Goal: Task Accomplishment & Management: Use online tool/utility

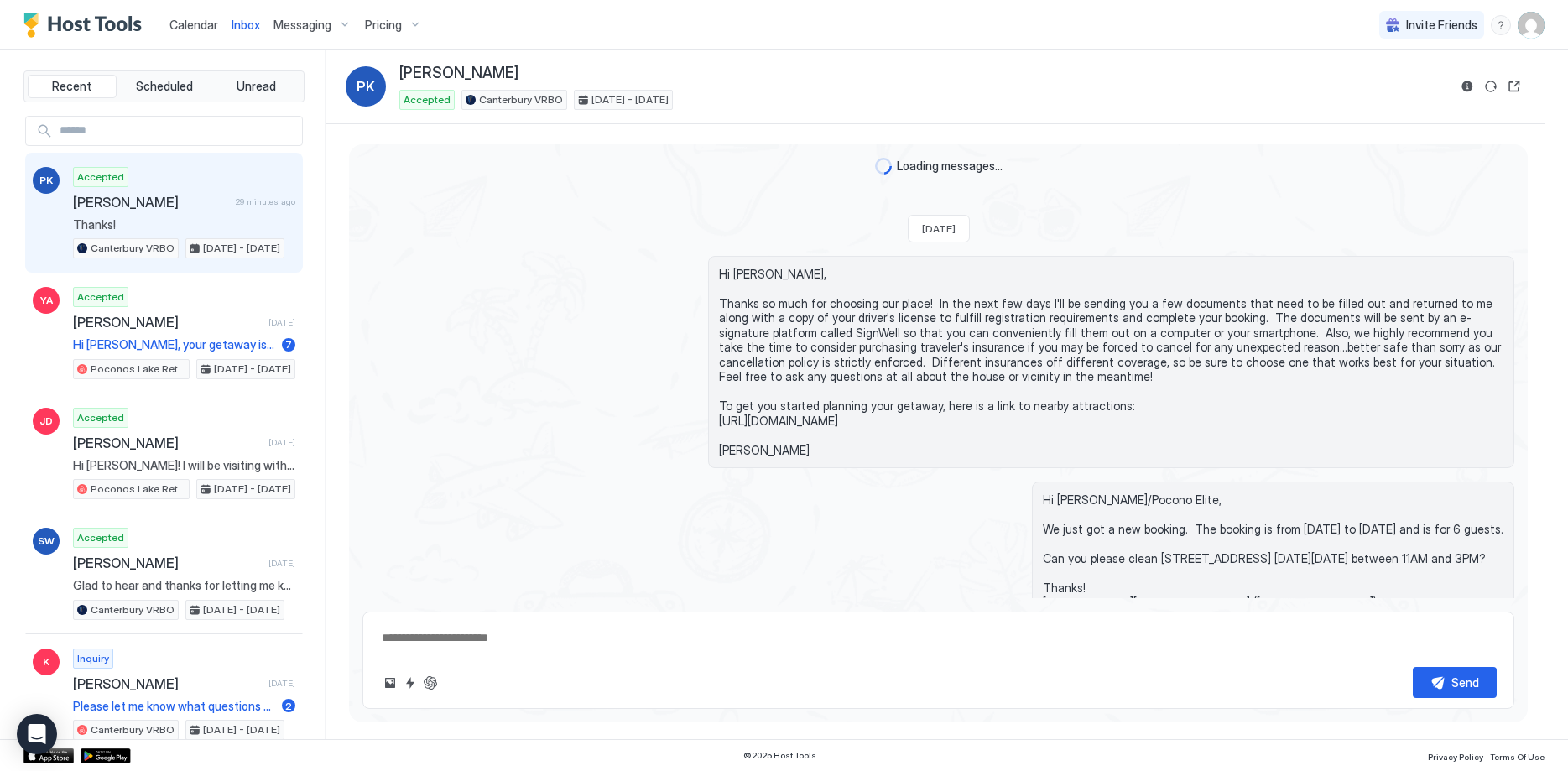
scroll to position [2622, 0]
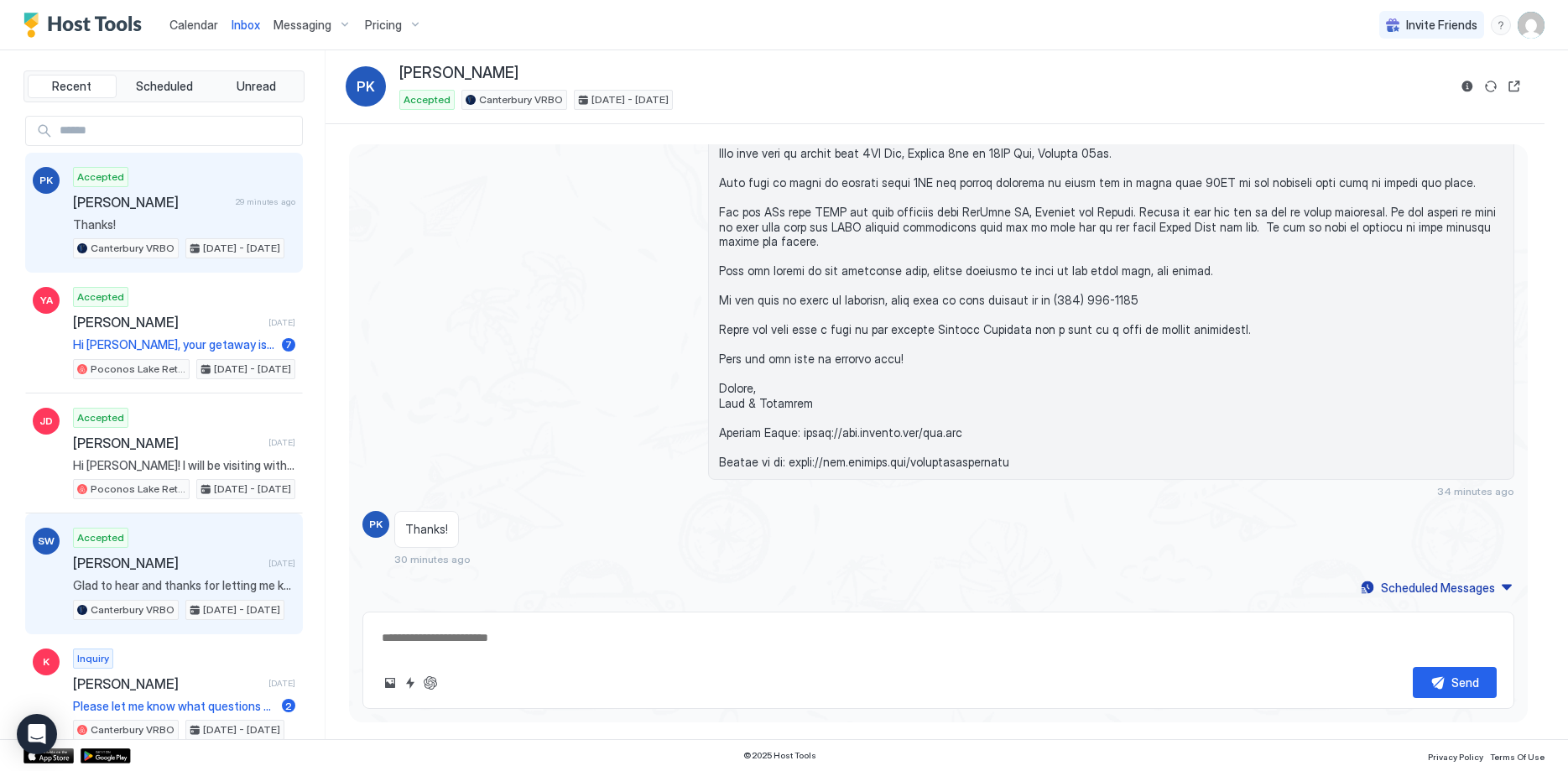
click at [156, 563] on span "[PERSON_NAME]" at bounding box center [167, 563] width 189 height 17
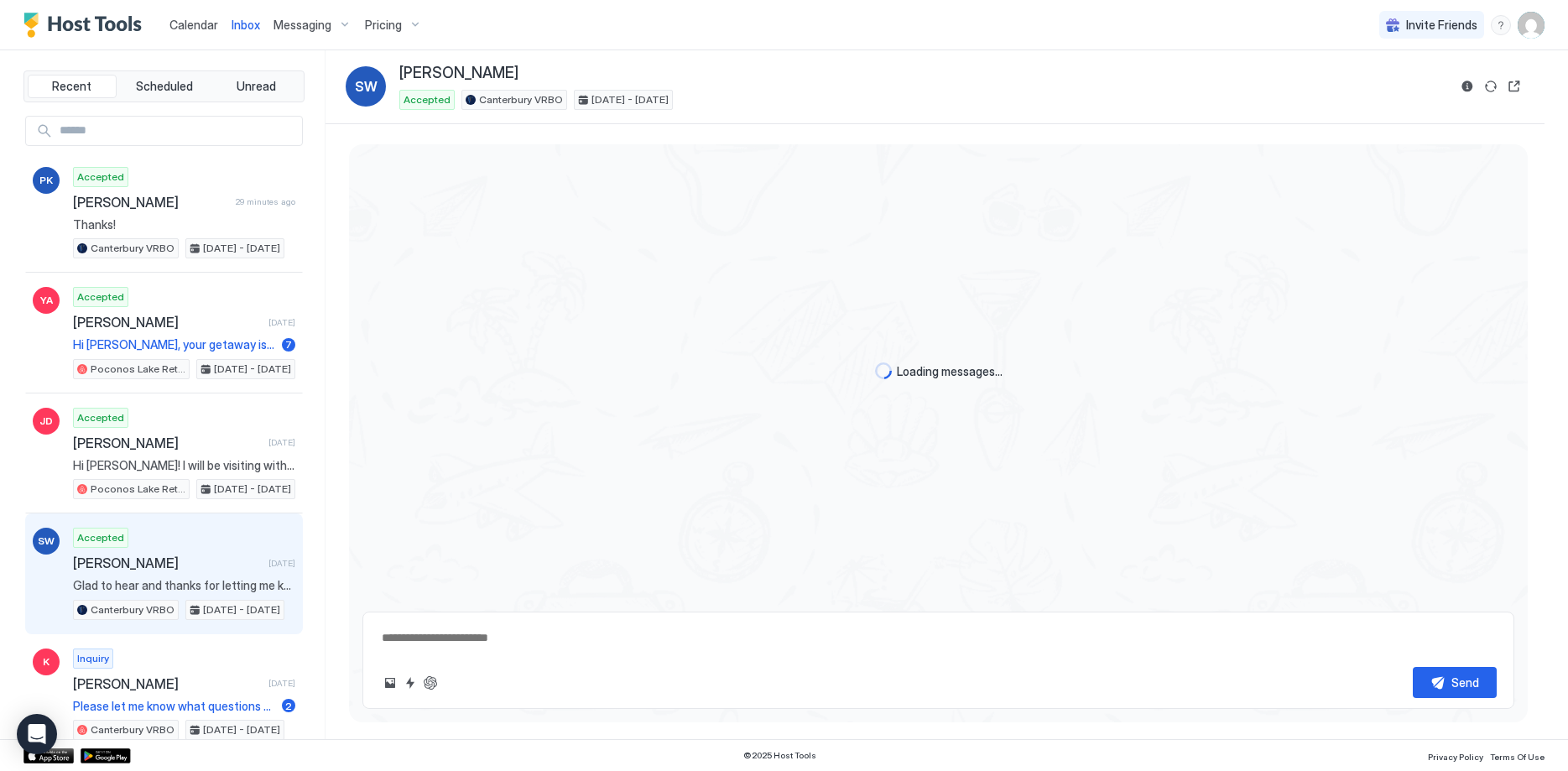
type textarea "*"
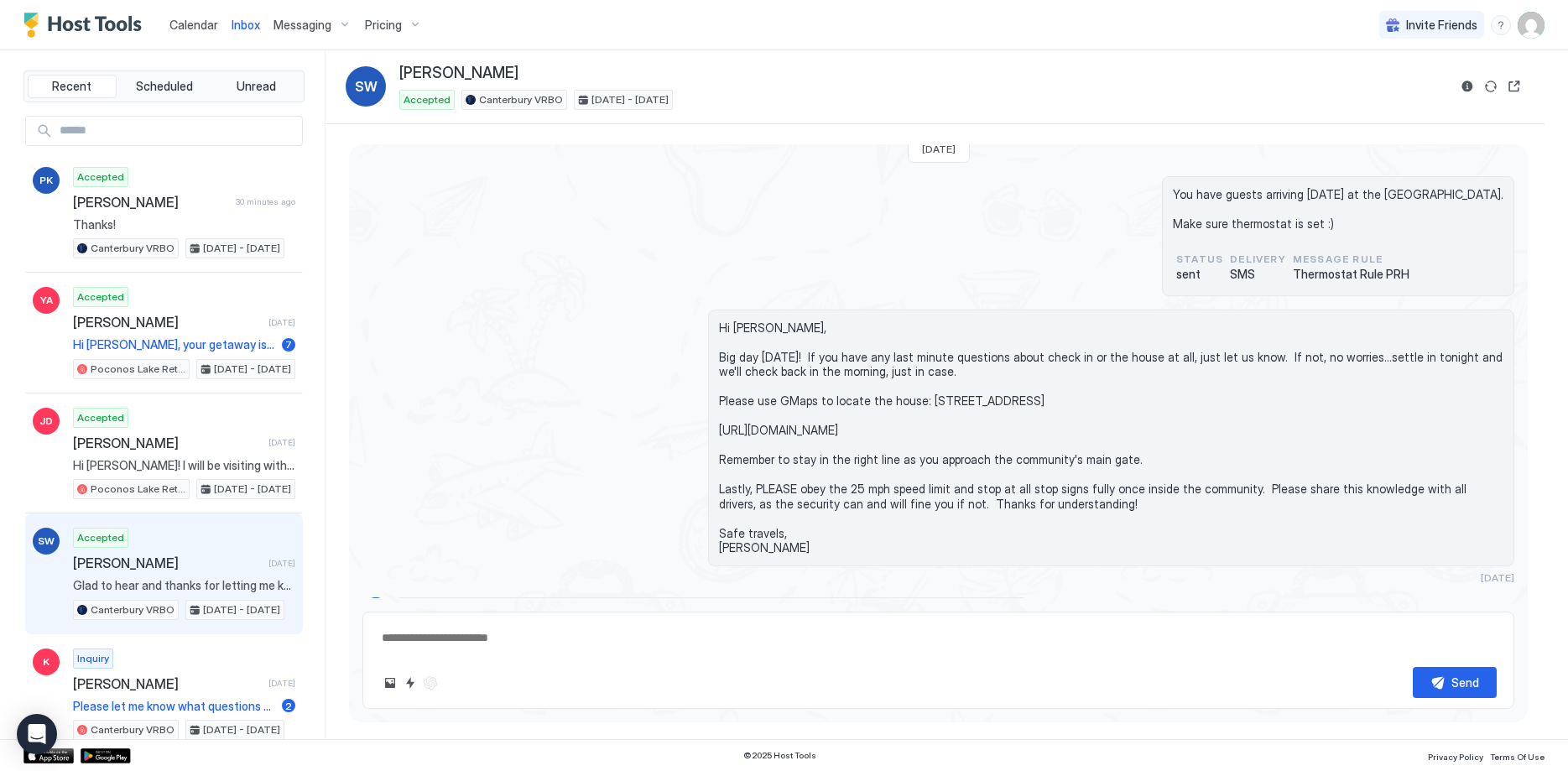
scroll to position [580, 0]
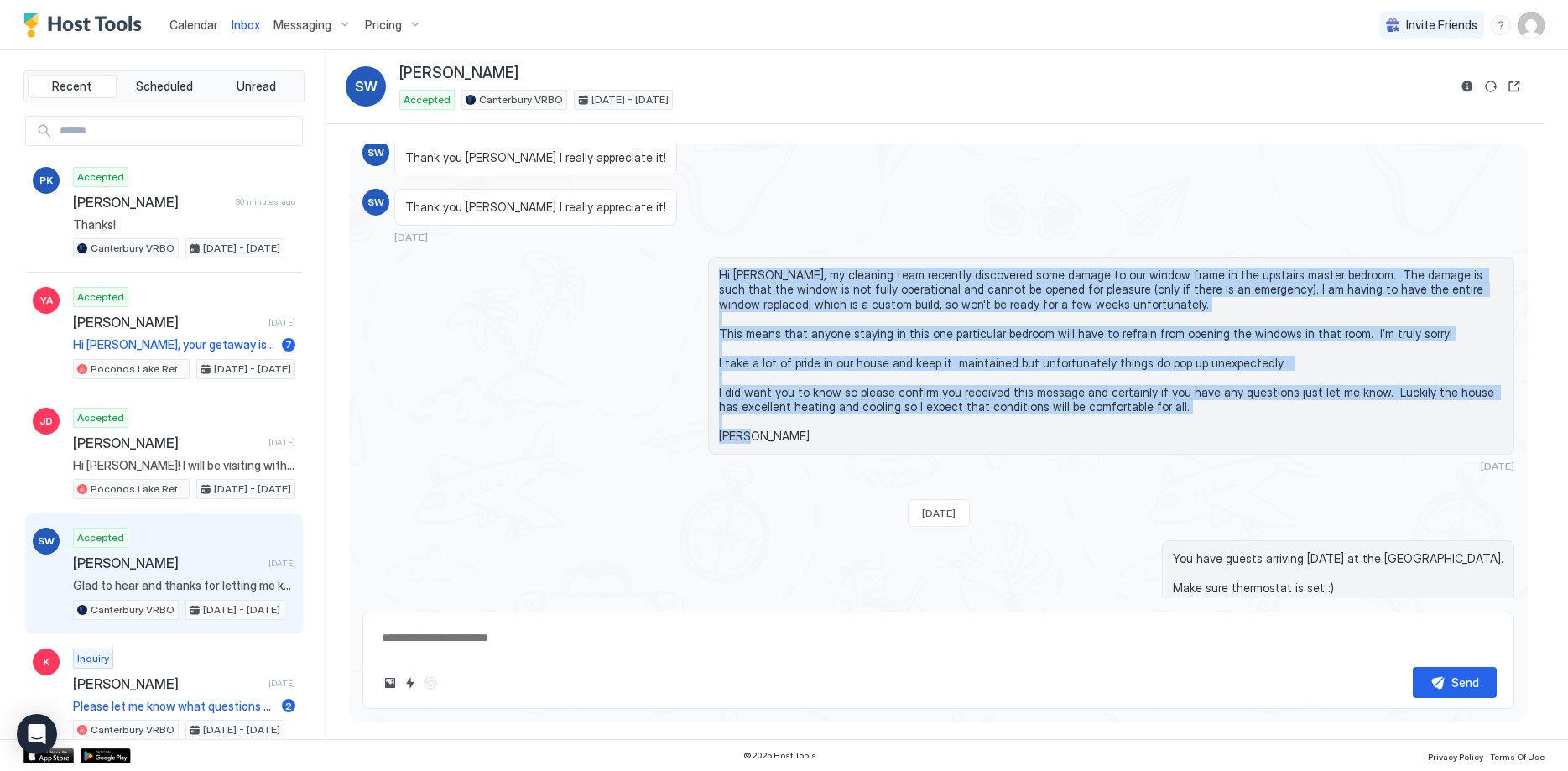
drag, startPoint x: 757, startPoint y: 436, endPoint x: 714, endPoint y: 255, distance: 186.0
click at [714, 257] on div "Hi [PERSON_NAME], my cleaning team recently discovered some damage to our windo…" at bounding box center [1111, 355] width 806 height 198
copy span "Hi [PERSON_NAME], my cleaning team recently discovered some damage to our windo…"
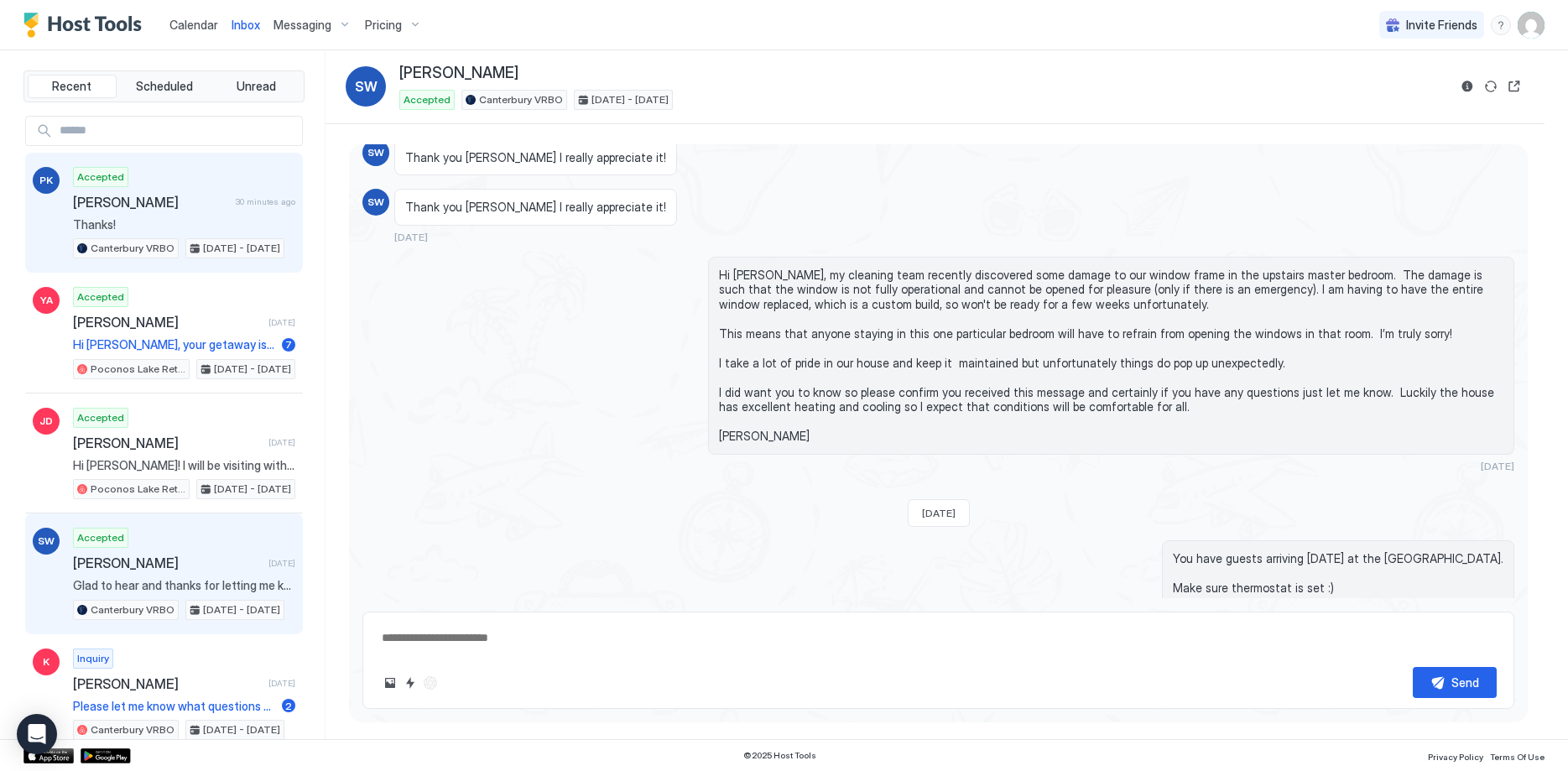
click at [186, 215] on div "Accepted [PERSON_NAME] 30 minutes ago Thanks! Canterbury VRBO [DATE] - [DATE]" at bounding box center [184, 213] width 223 height 92
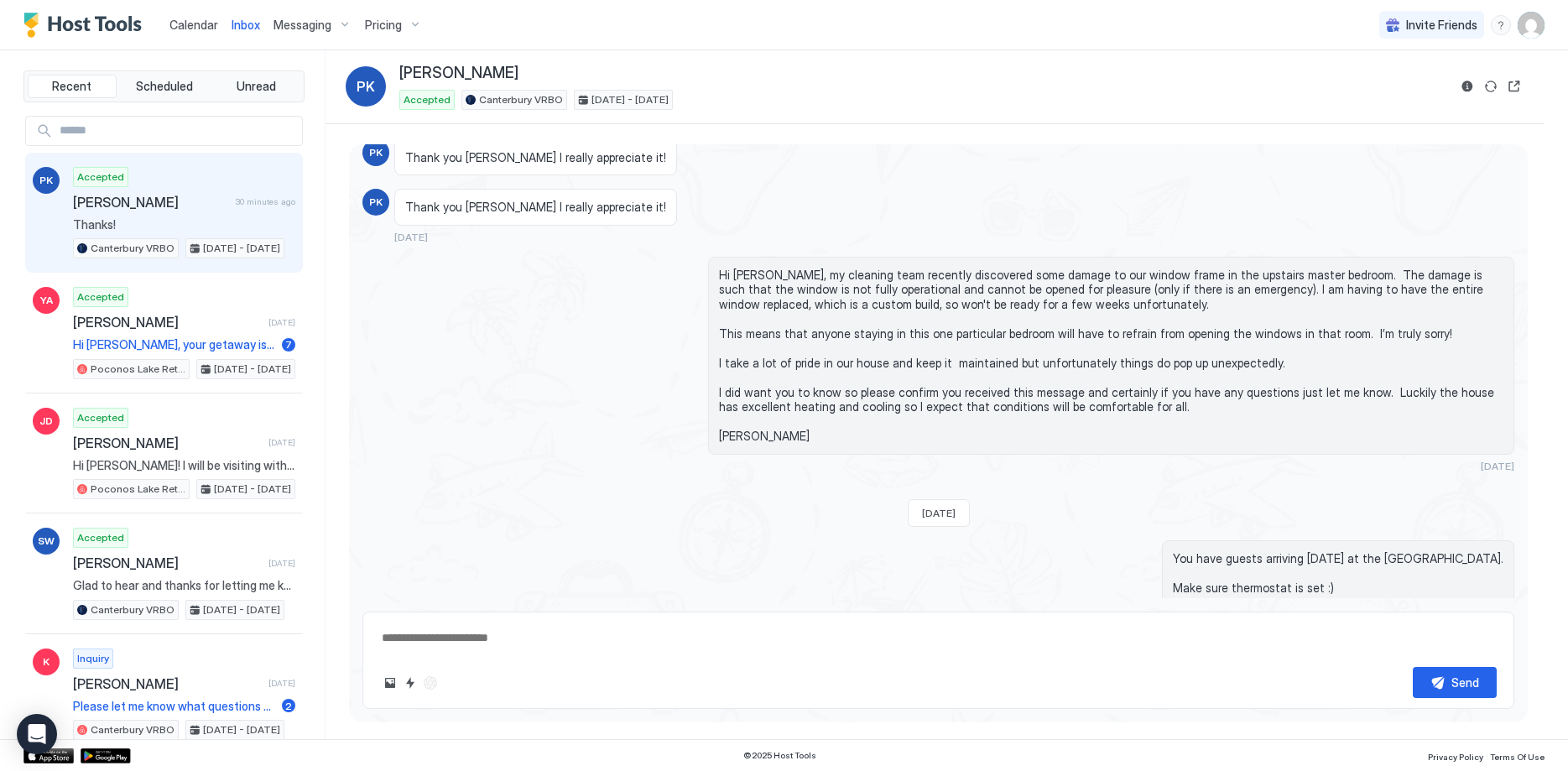
scroll to position [2622, 0]
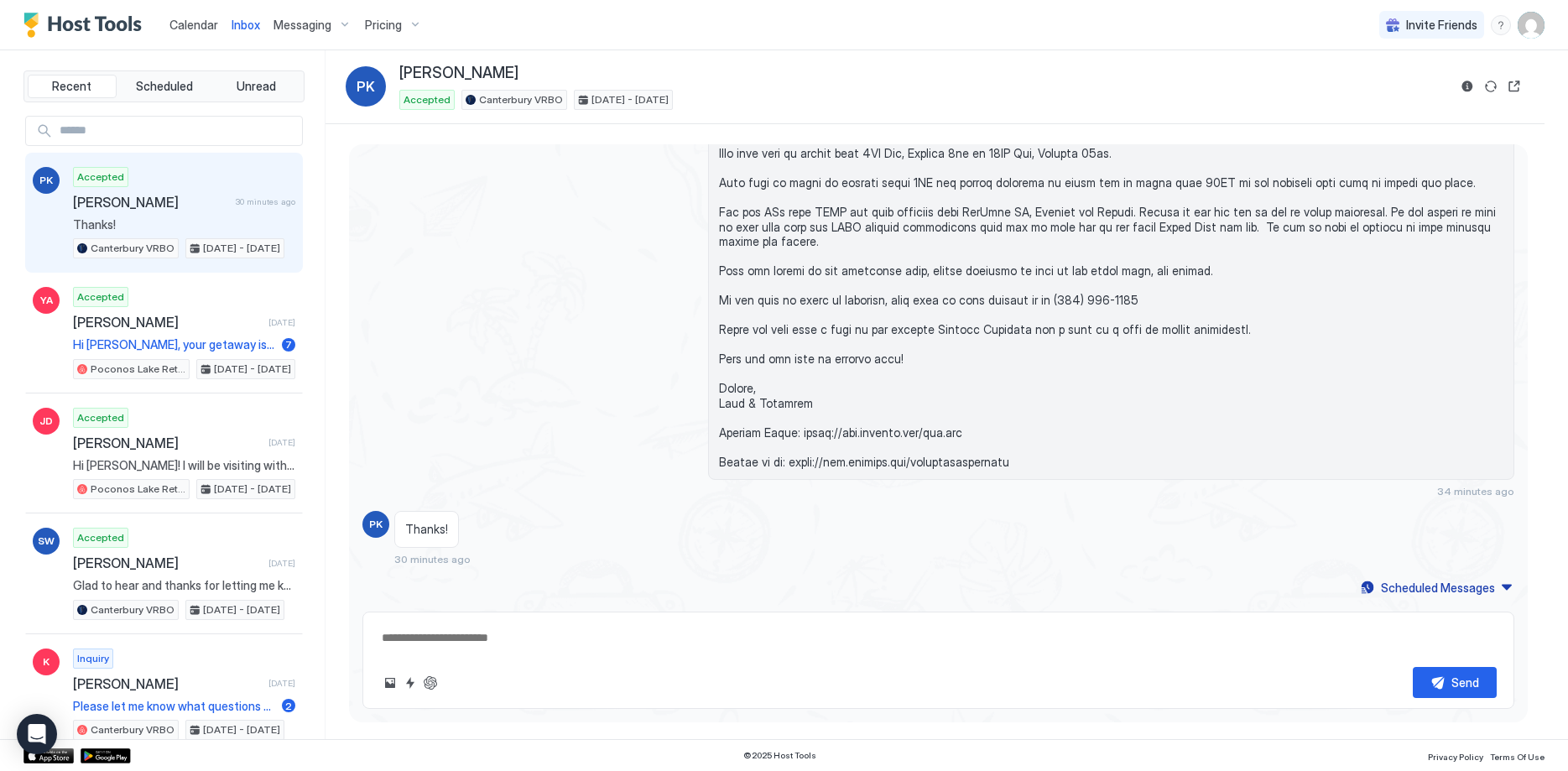
click at [650, 649] on textarea at bounding box center [938, 638] width 1117 height 31
paste textarea "**********"
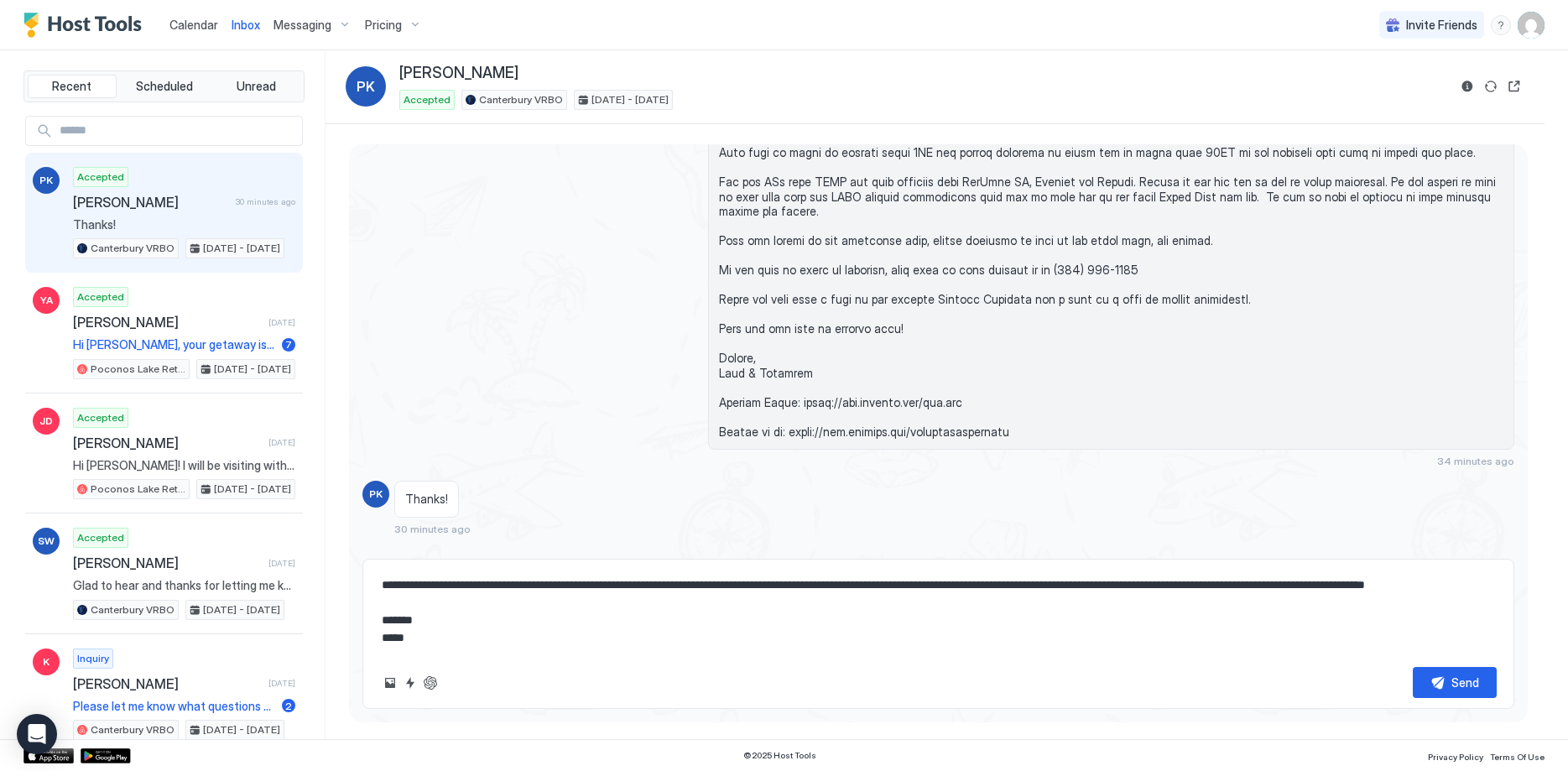
scroll to position [0, 0]
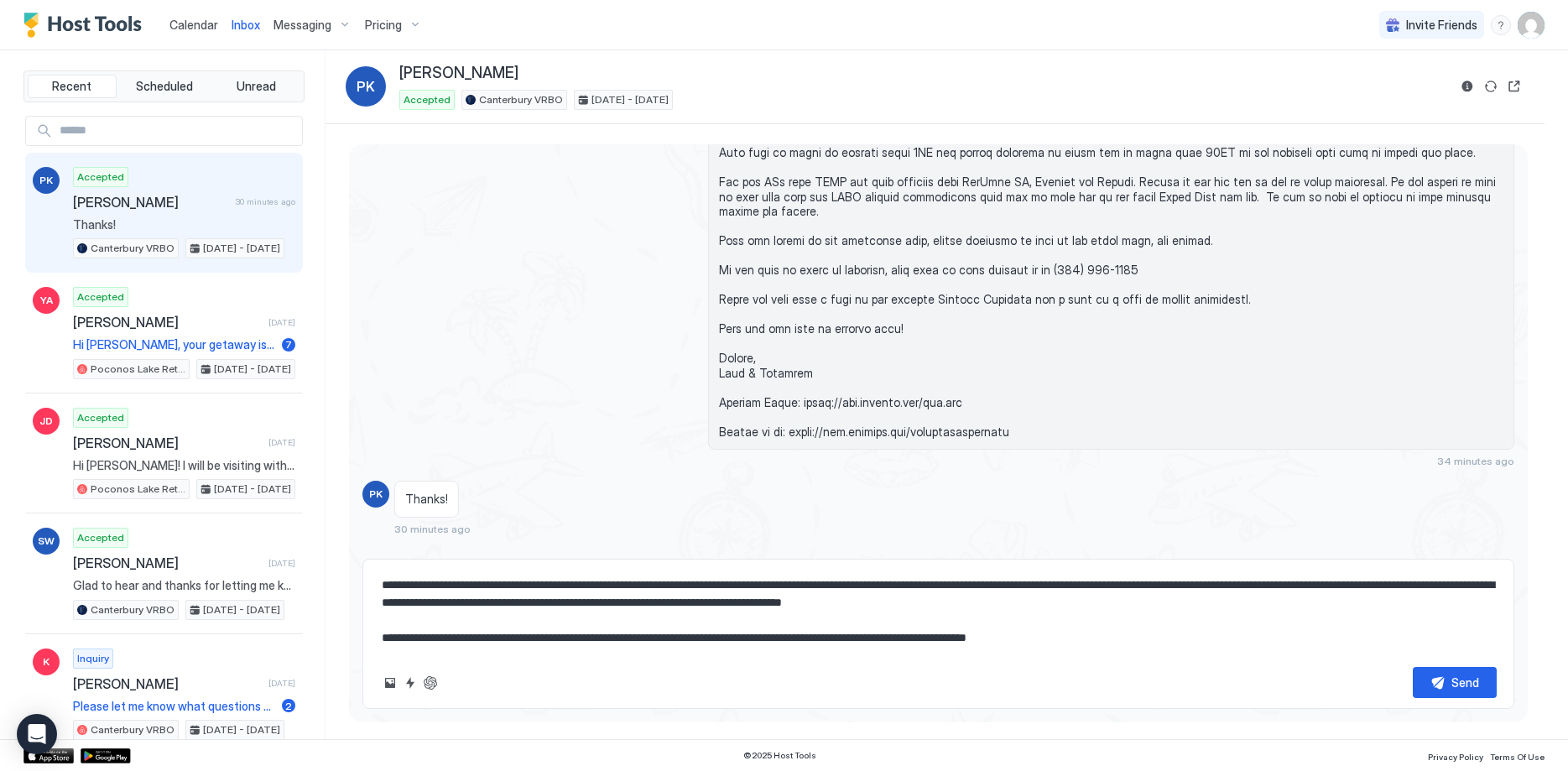
drag, startPoint x: 423, startPoint y: 583, endPoint x: 402, endPoint y: 584, distance: 21.0
click at [399, 584] on textarea "**********" at bounding box center [938, 612] width 1117 height 84
click at [431, 583] on textarea "**********" at bounding box center [938, 612] width 1117 height 84
drag, startPoint x: 456, startPoint y: 621, endPoint x: 1264, endPoint y: 609, distance: 808.1
click at [1264, 609] on textarea "**********" at bounding box center [938, 612] width 1117 height 84
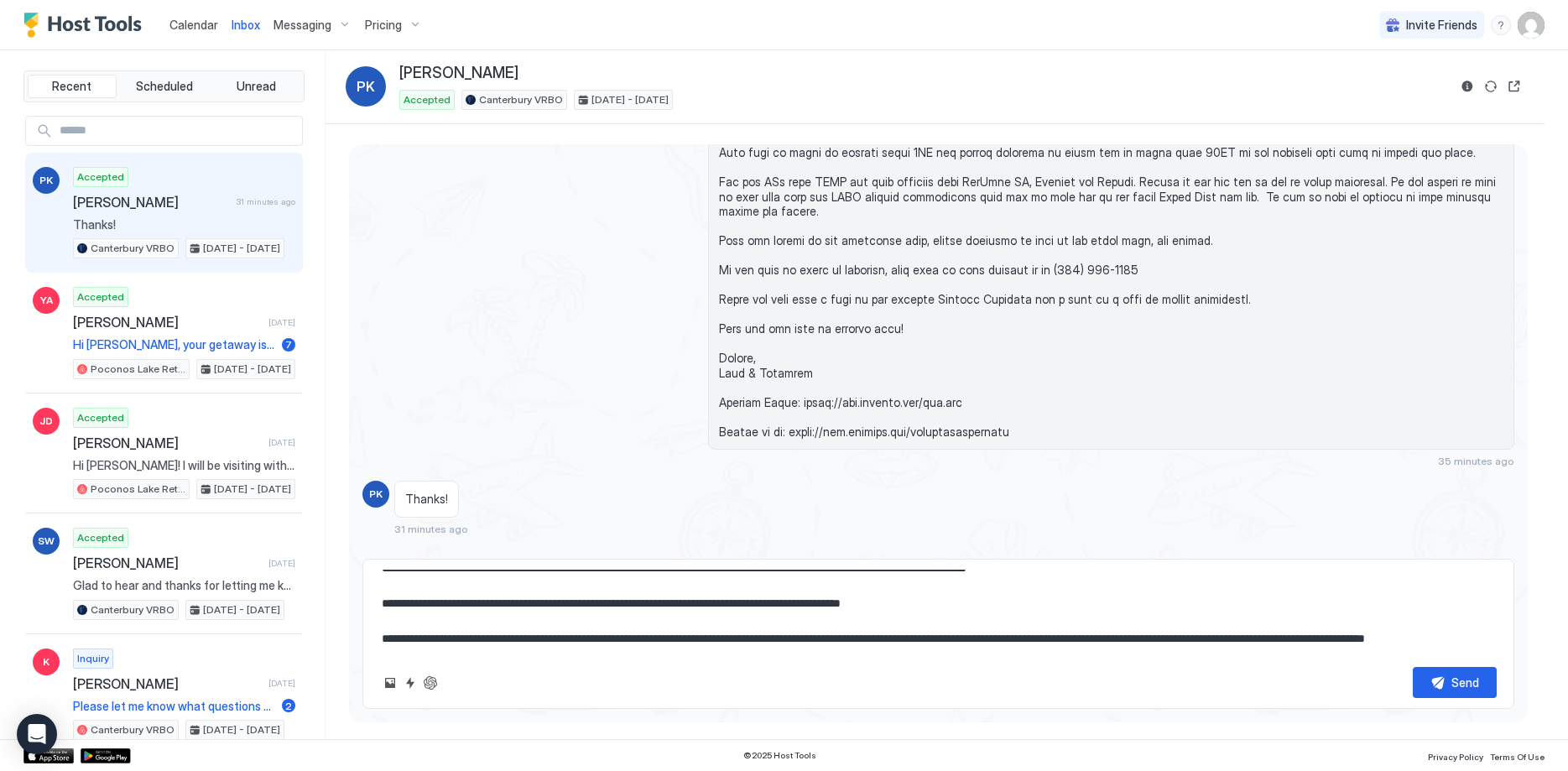
scroll to position [107, 0]
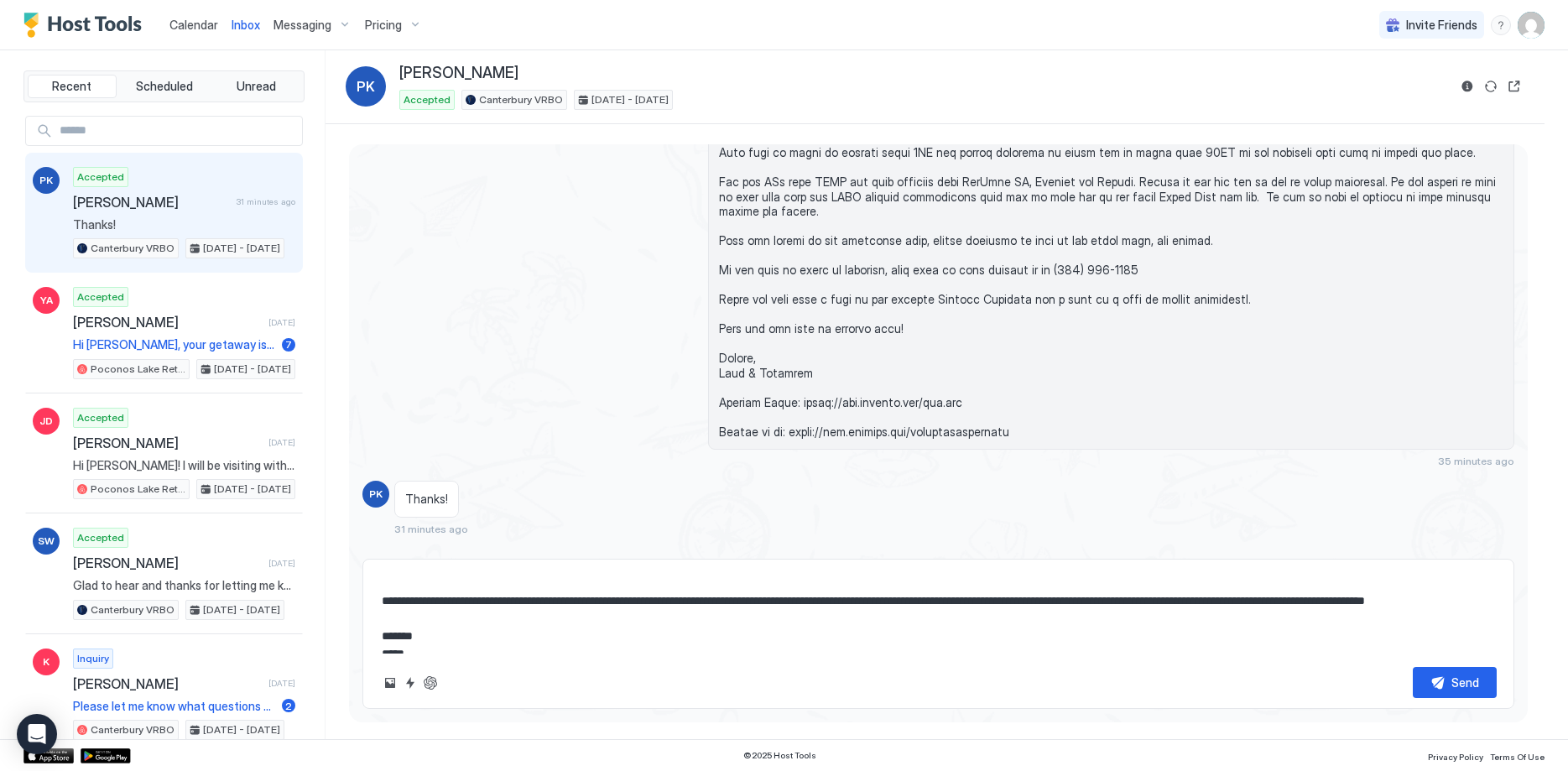
click at [500, 614] on textarea "**********" at bounding box center [938, 612] width 1117 height 84
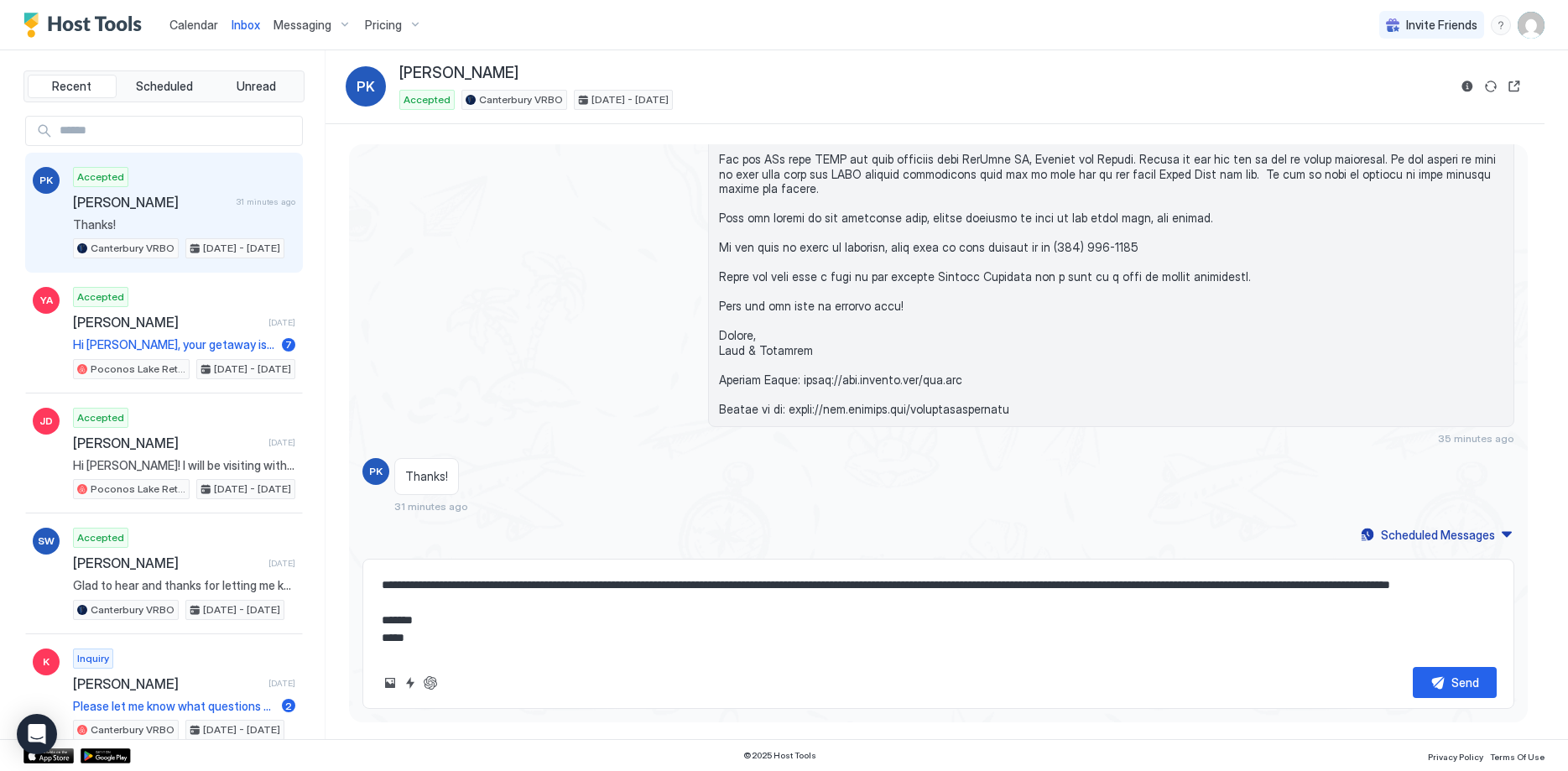
scroll to position [2675, 0]
type textarea "**********"
click at [1449, 686] on button "Send" at bounding box center [1454, 682] width 84 height 31
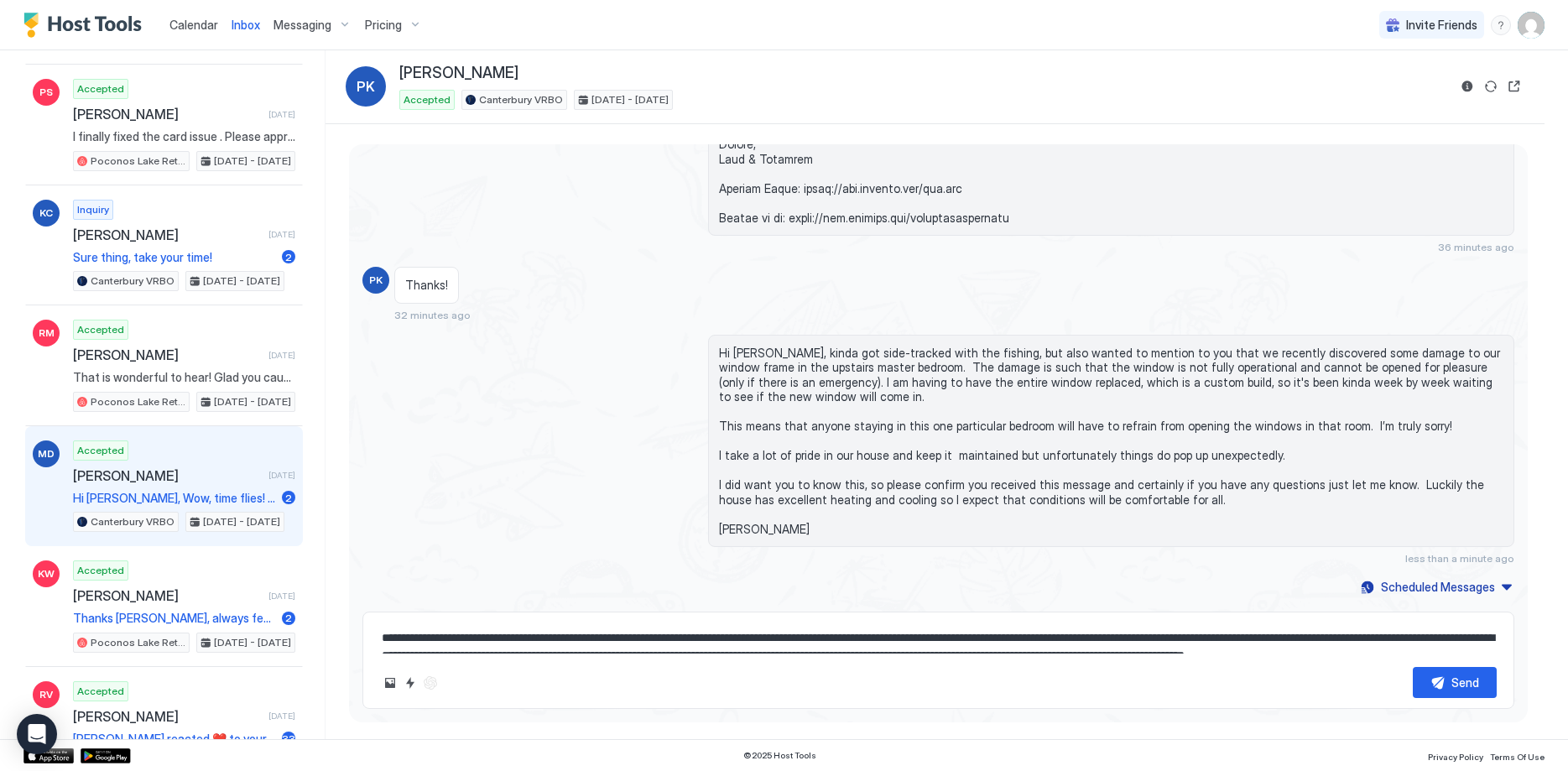
scroll to position [942, 0]
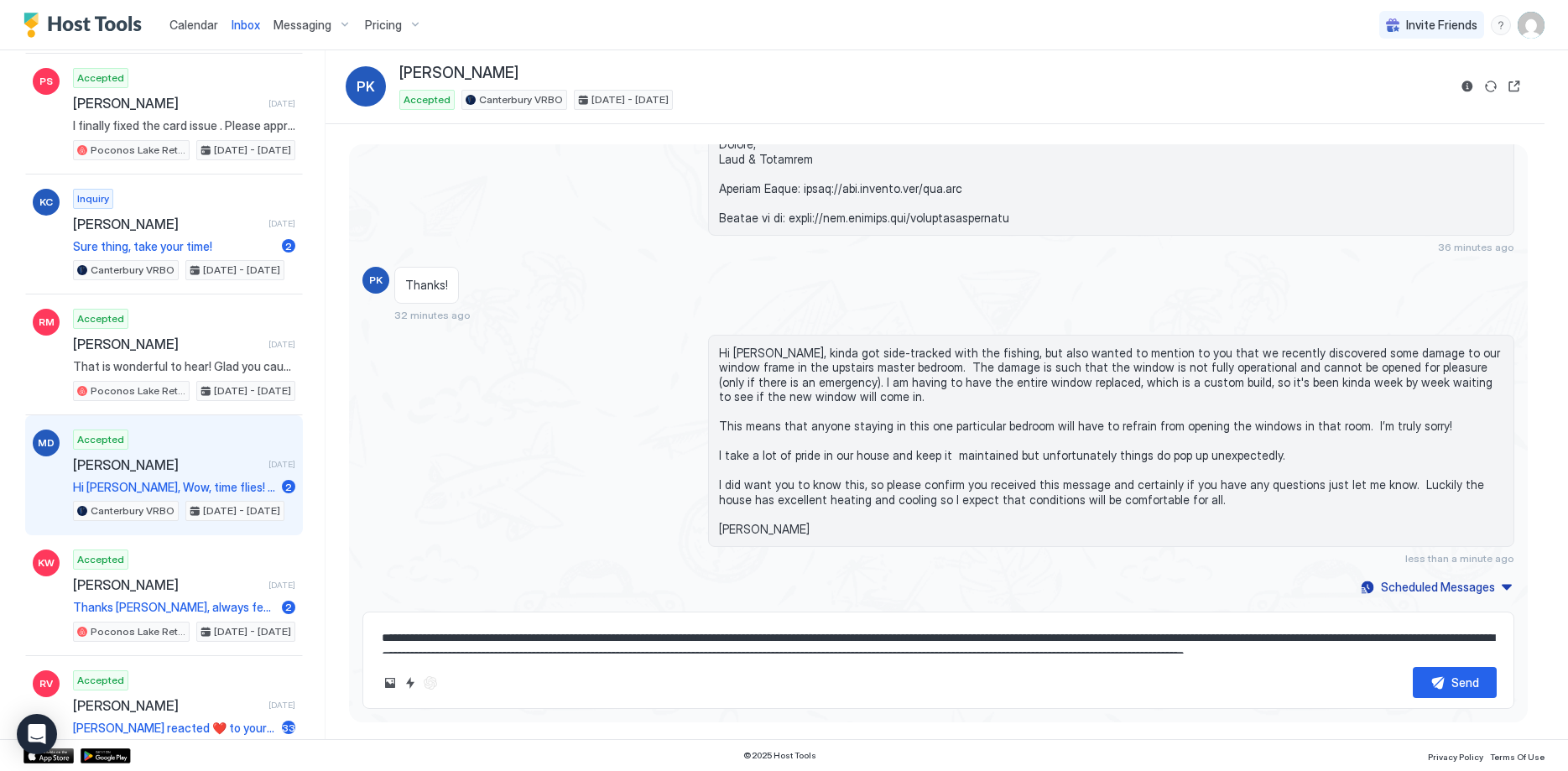
click at [204, 470] on span "[PERSON_NAME]" at bounding box center [167, 464] width 189 height 17
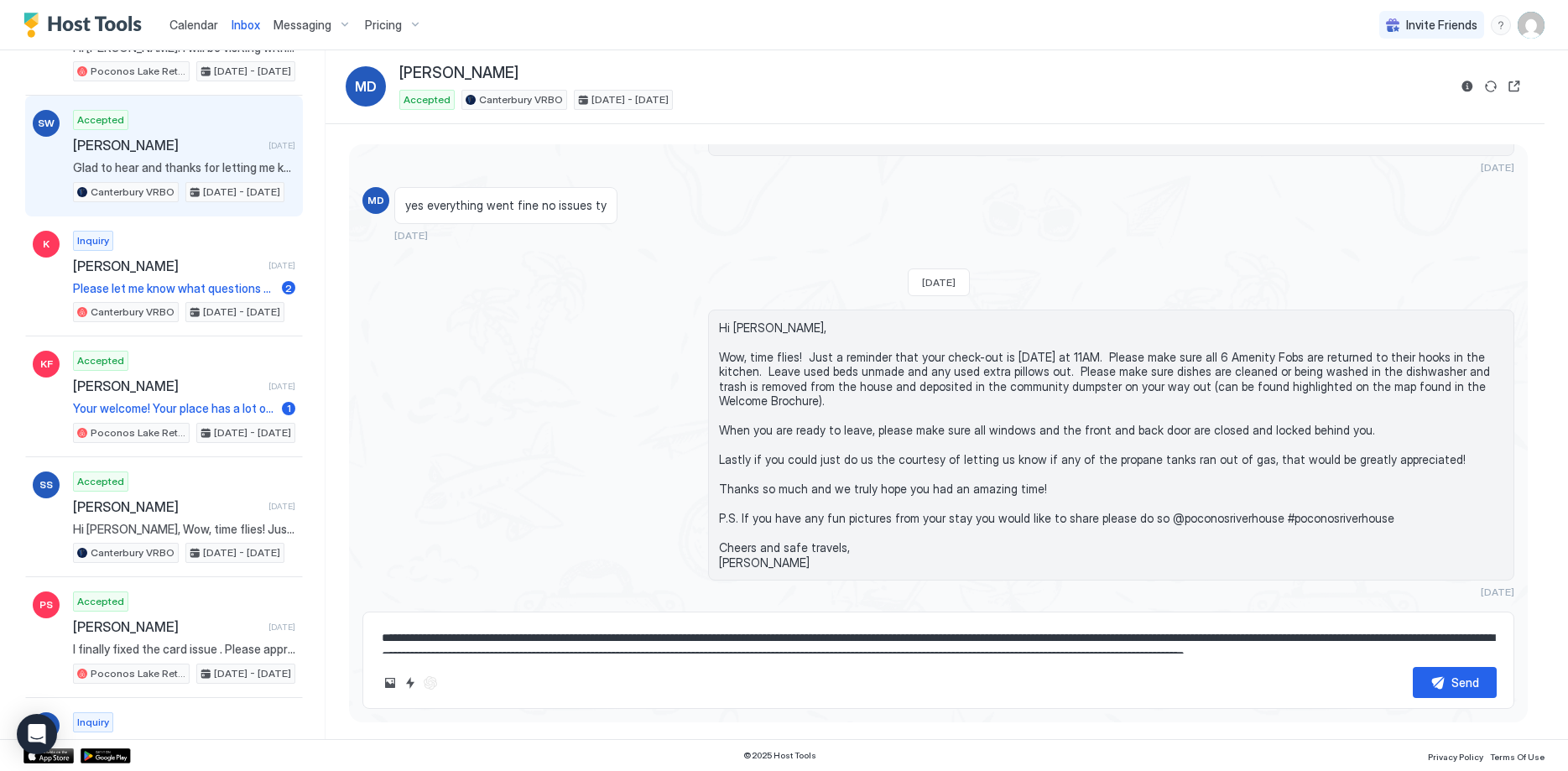
scroll to position [493, 0]
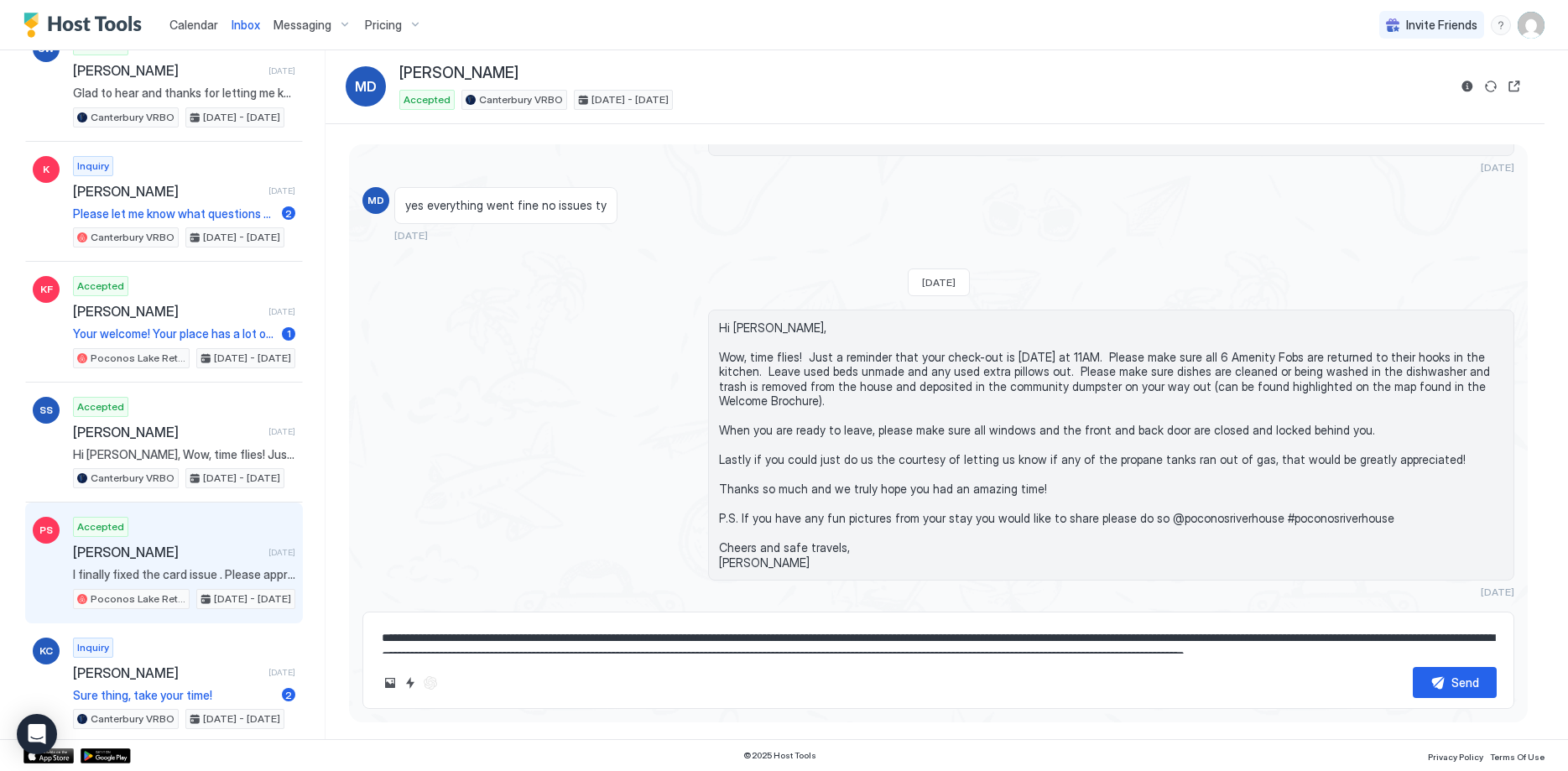
click at [177, 563] on div "Accepted [PERSON_NAME] [DATE] I finally fixed the card issue . Please approve t…" at bounding box center [184, 563] width 223 height 92
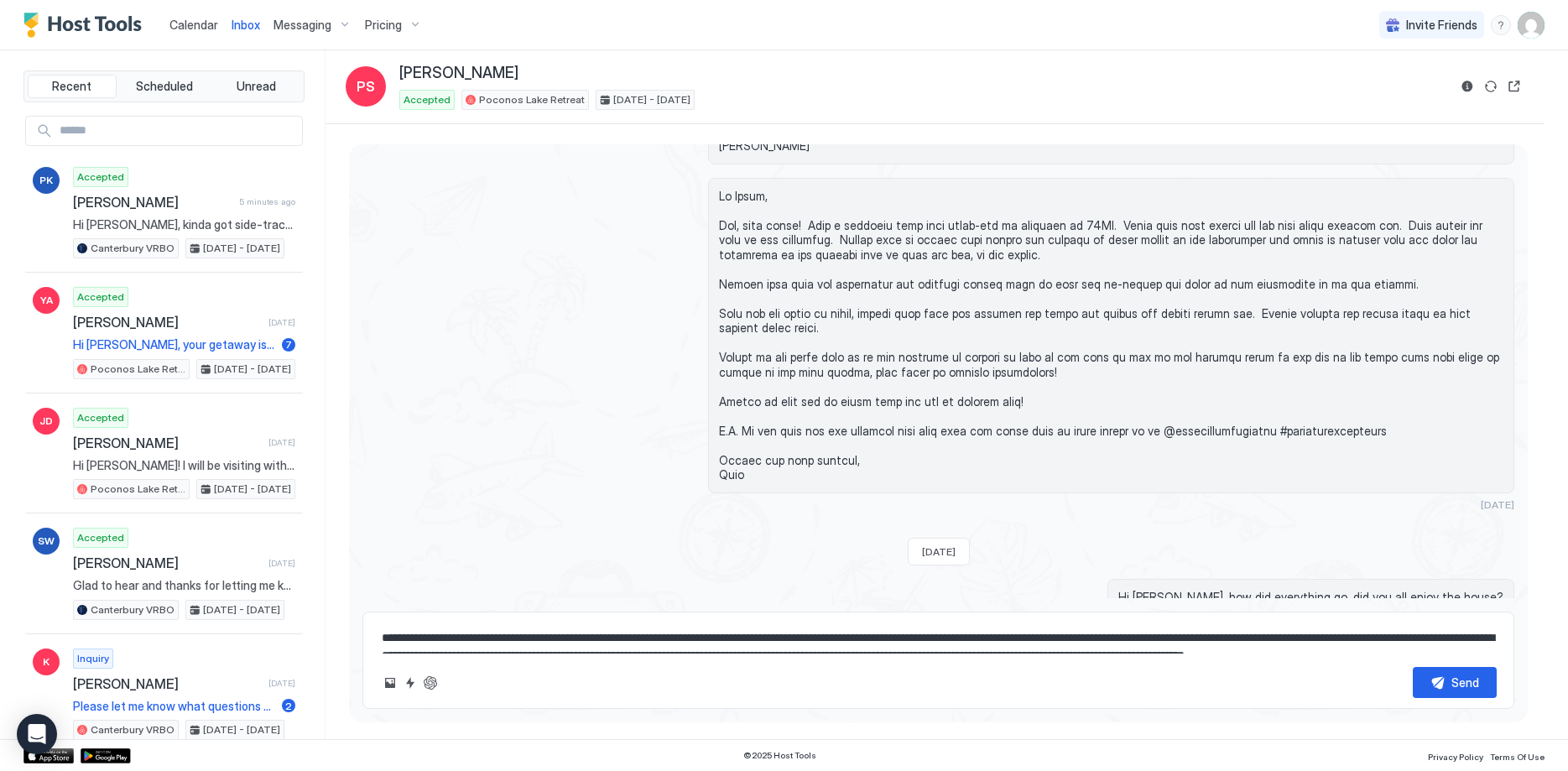
click at [1319, 98] on div "Accepted [GEOGRAPHIC_DATA] Retreat [DATE] - [DATE]" at bounding box center [923, 99] width 1048 height 21
click at [378, 25] on span "Pricing" at bounding box center [383, 25] width 37 height 15
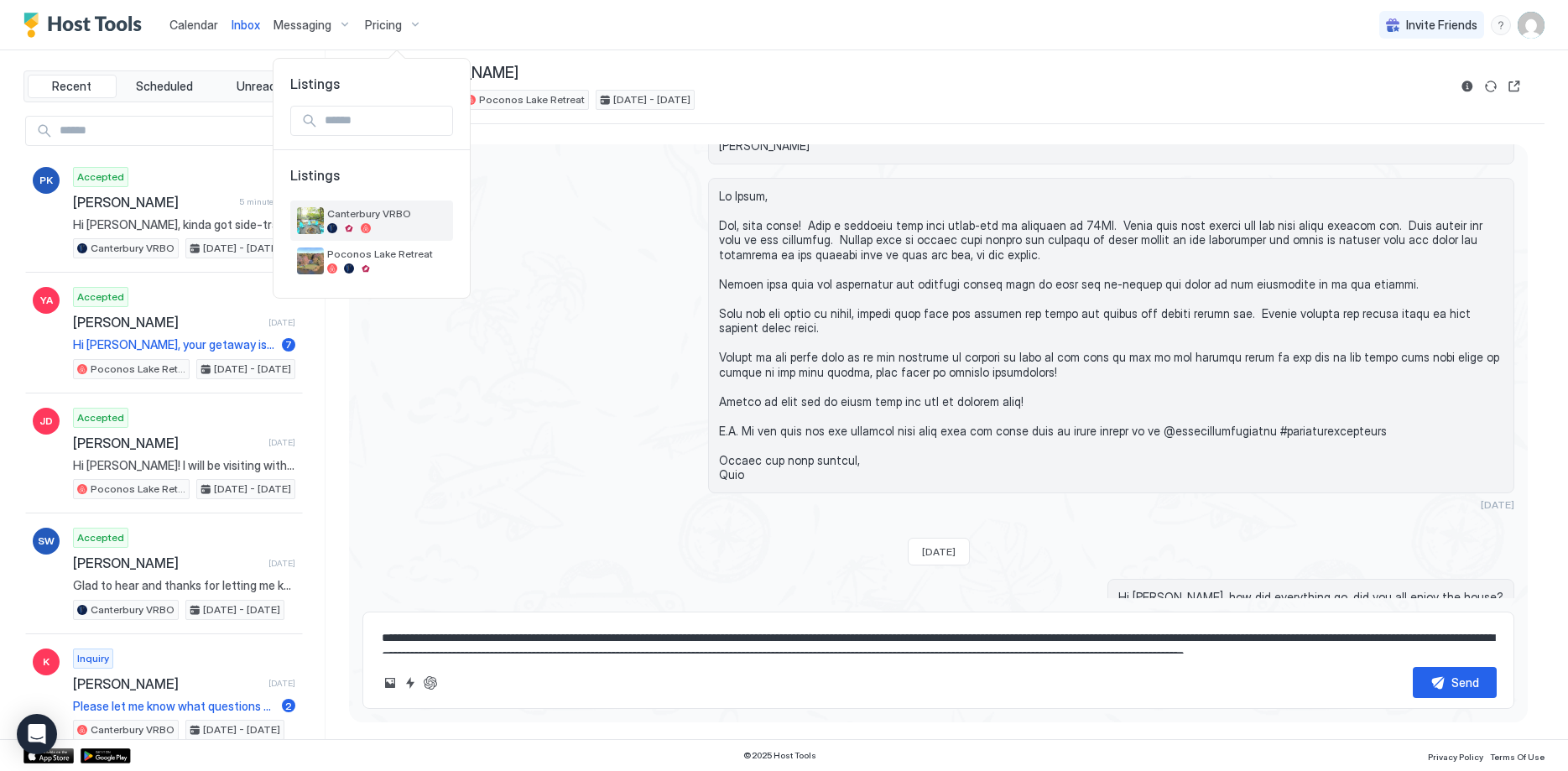
click at [392, 217] on span "Canterbury VRBO" at bounding box center [386, 214] width 119 height 13
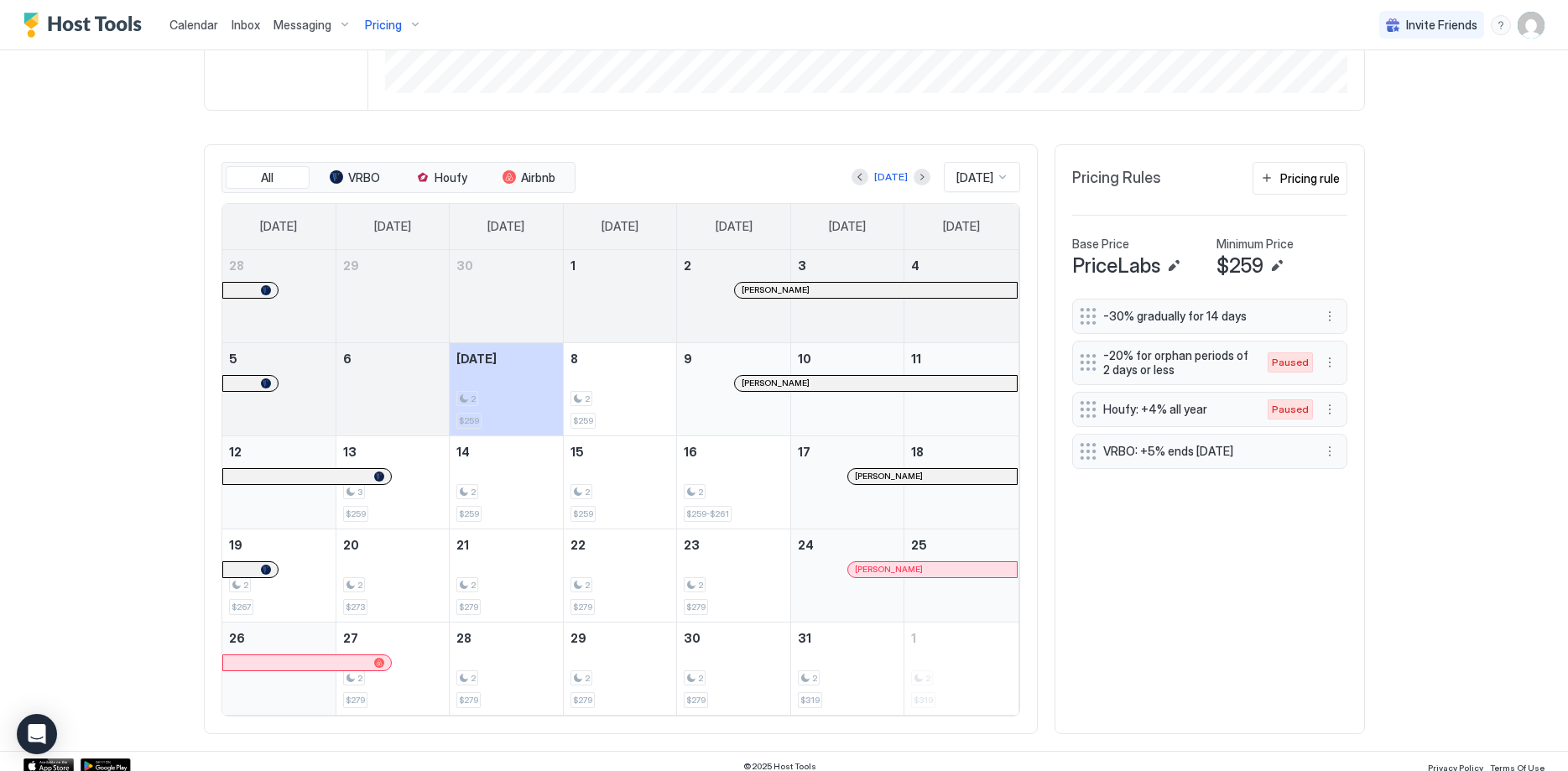
scroll to position [429, 0]
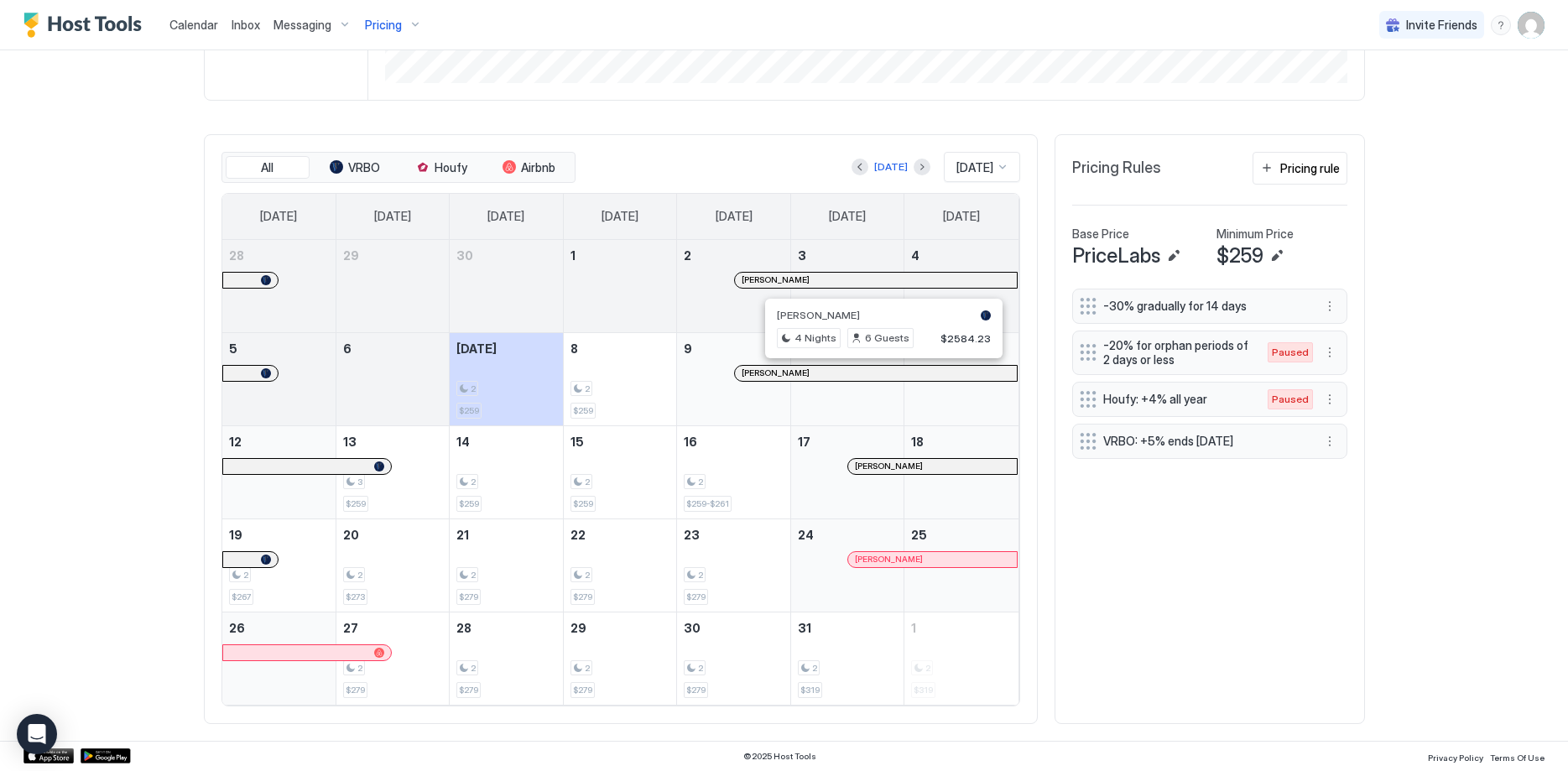
click at [836, 373] on div at bounding box center [835, 373] width 13 height 13
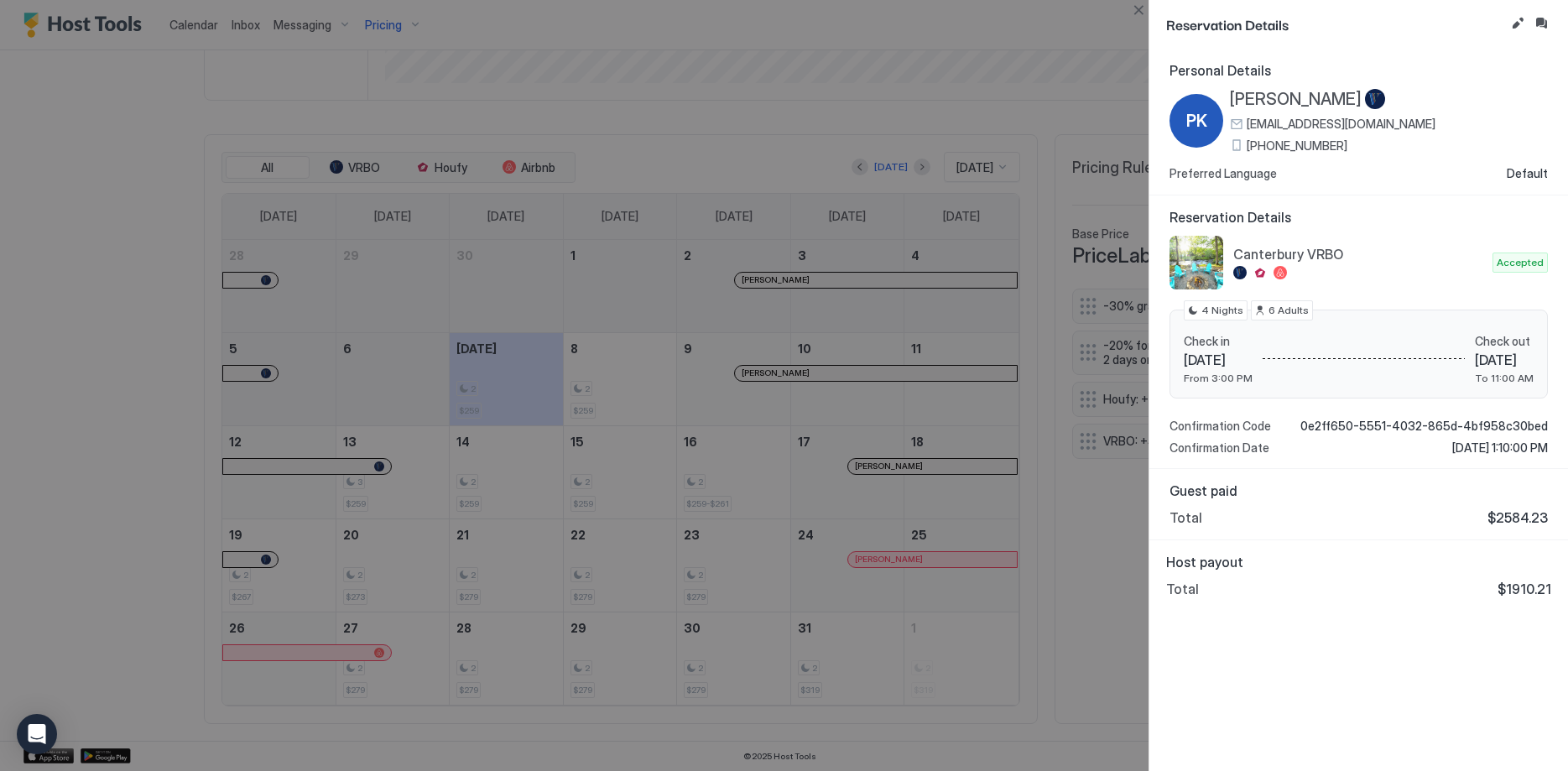
click at [765, 151] on div at bounding box center [784, 386] width 1568 height 771
click at [1137, 6] on button "Close" at bounding box center [1138, 10] width 21 height 21
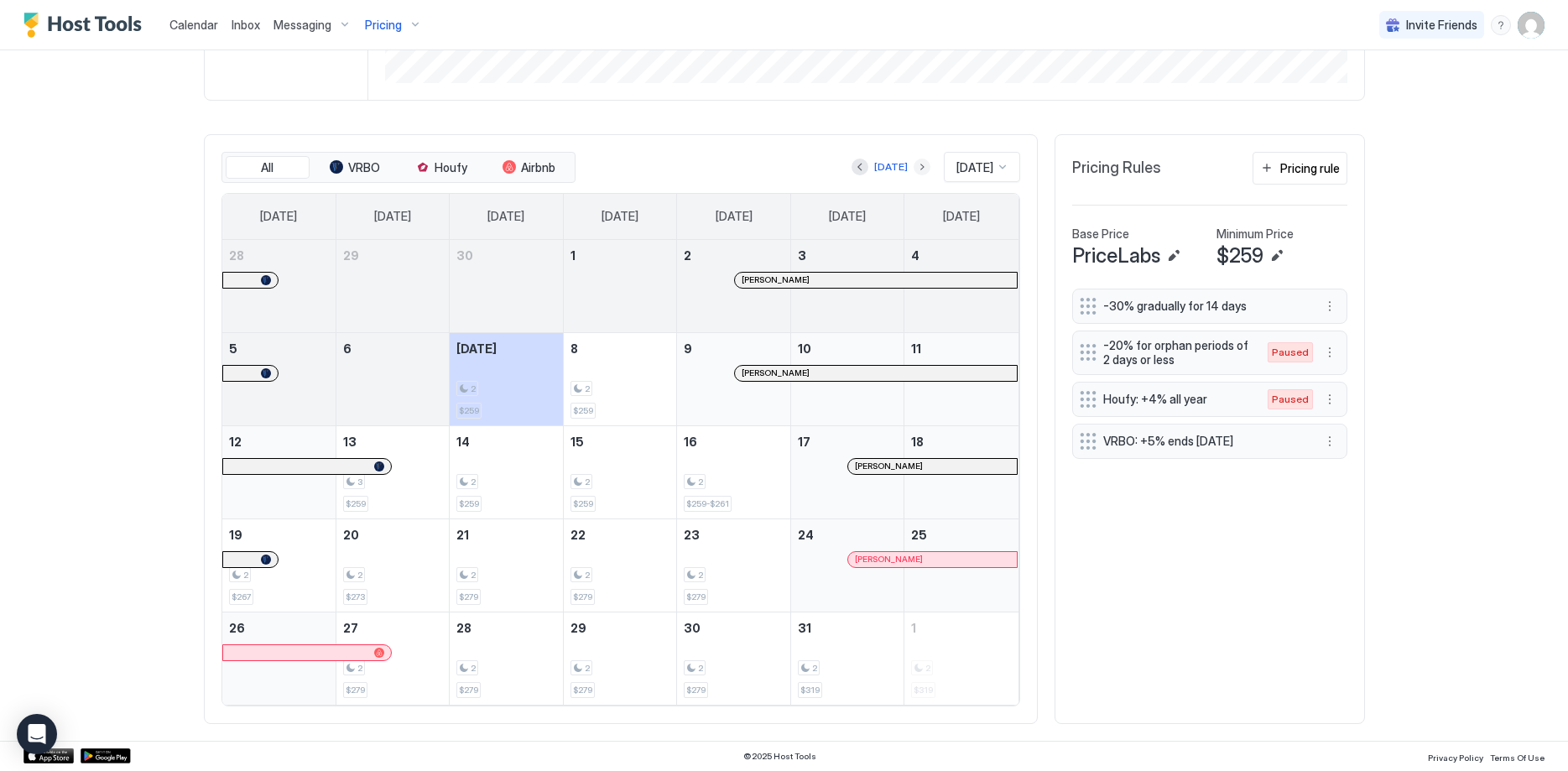
click at [914, 165] on button "Next month" at bounding box center [922, 166] width 17 height 17
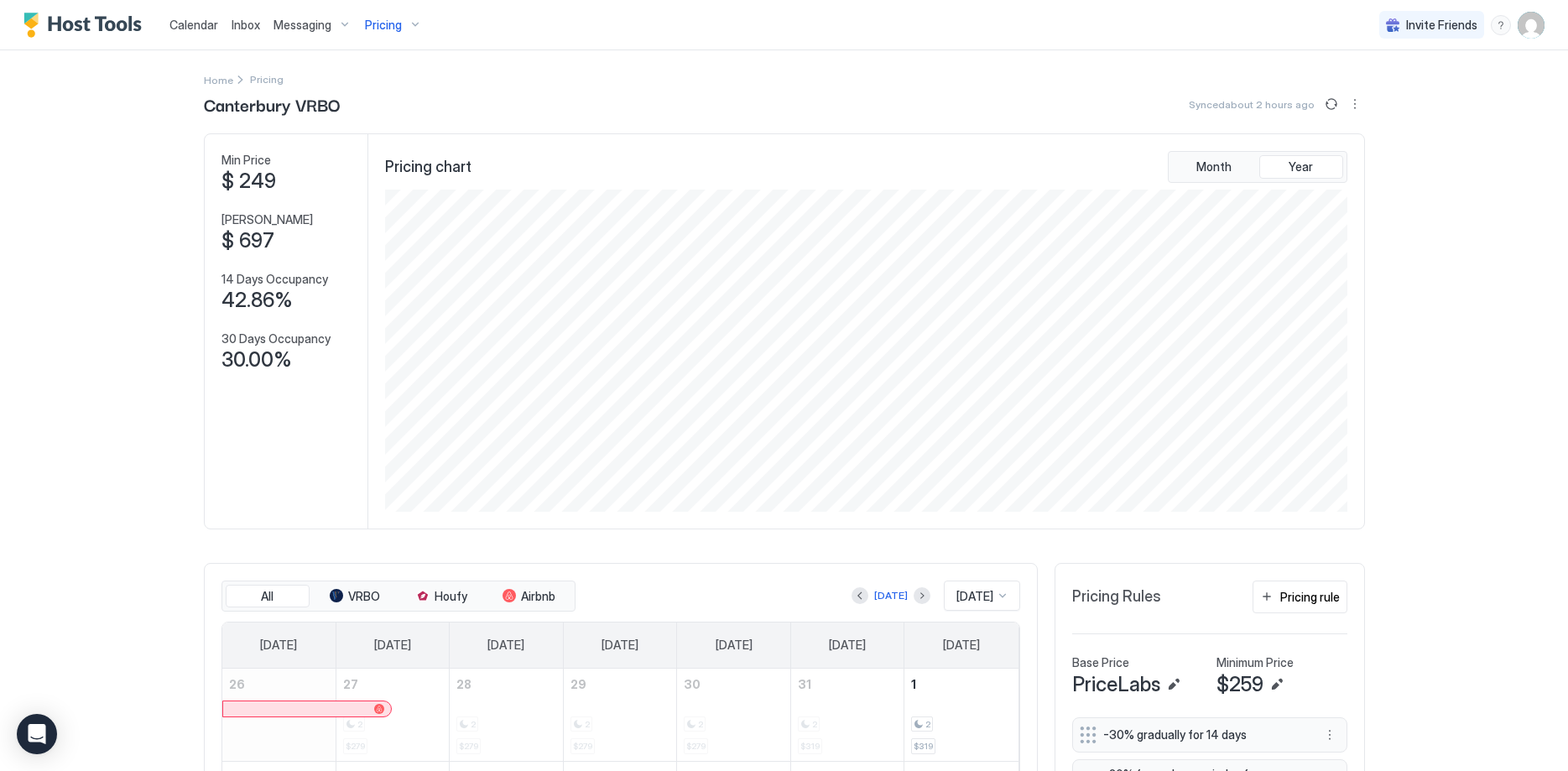
scroll to position [364, 0]
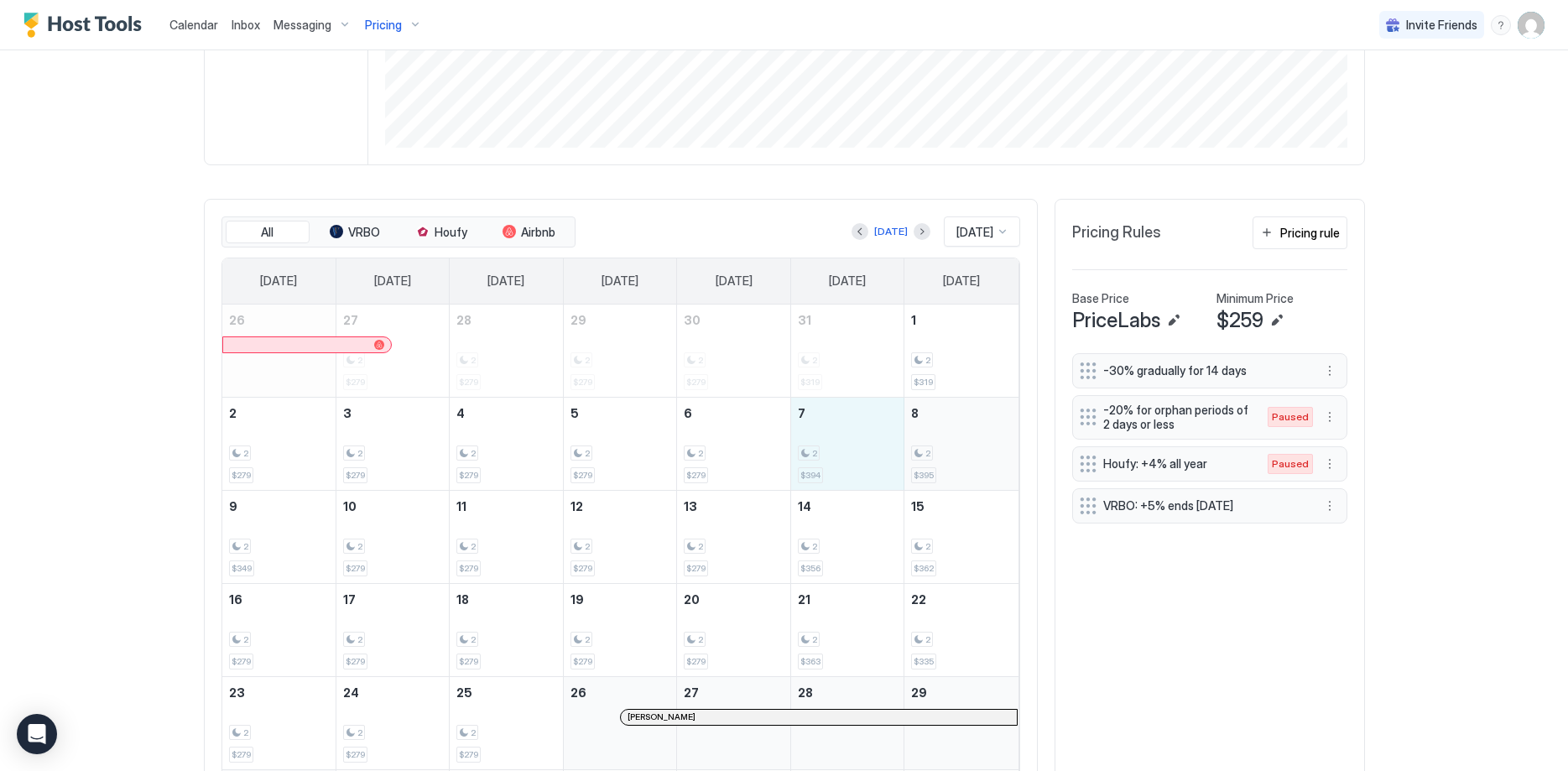
drag, startPoint x: 819, startPoint y: 434, endPoint x: 966, endPoint y: 438, distance: 147.1
click at [966, 438] on tr "2 2 $279 3 2 $279 4 2 $279 5 2 $279 6 2 $279 7 2 $394 8 2 $395" at bounding box center [620, 444] width 797 height 93
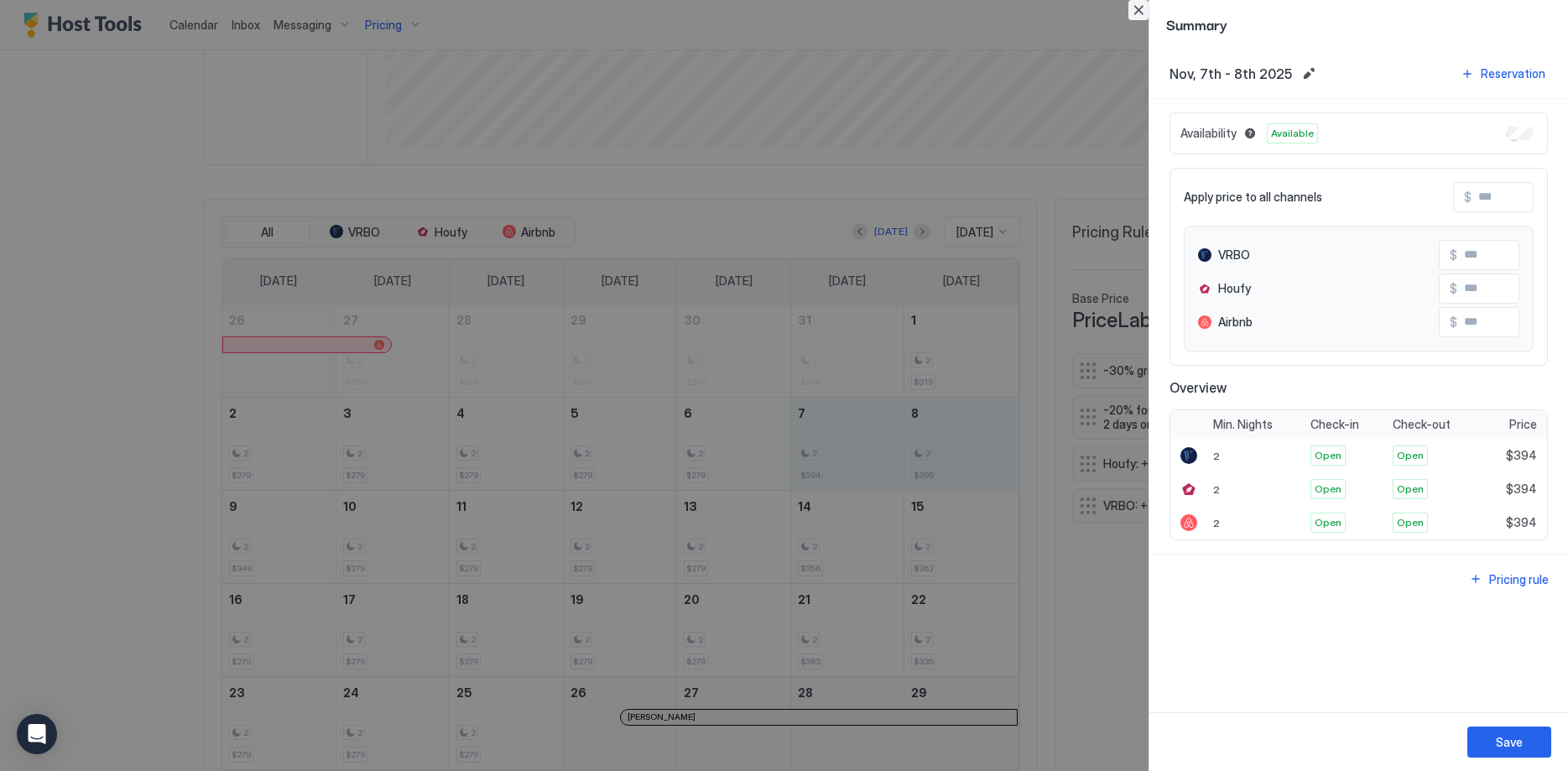
click at [1136, 6] on button "Close" at bounding box center [1138, 10] width 21 height 21
